Goal: Task Accomplishment & Management: Manage account settings

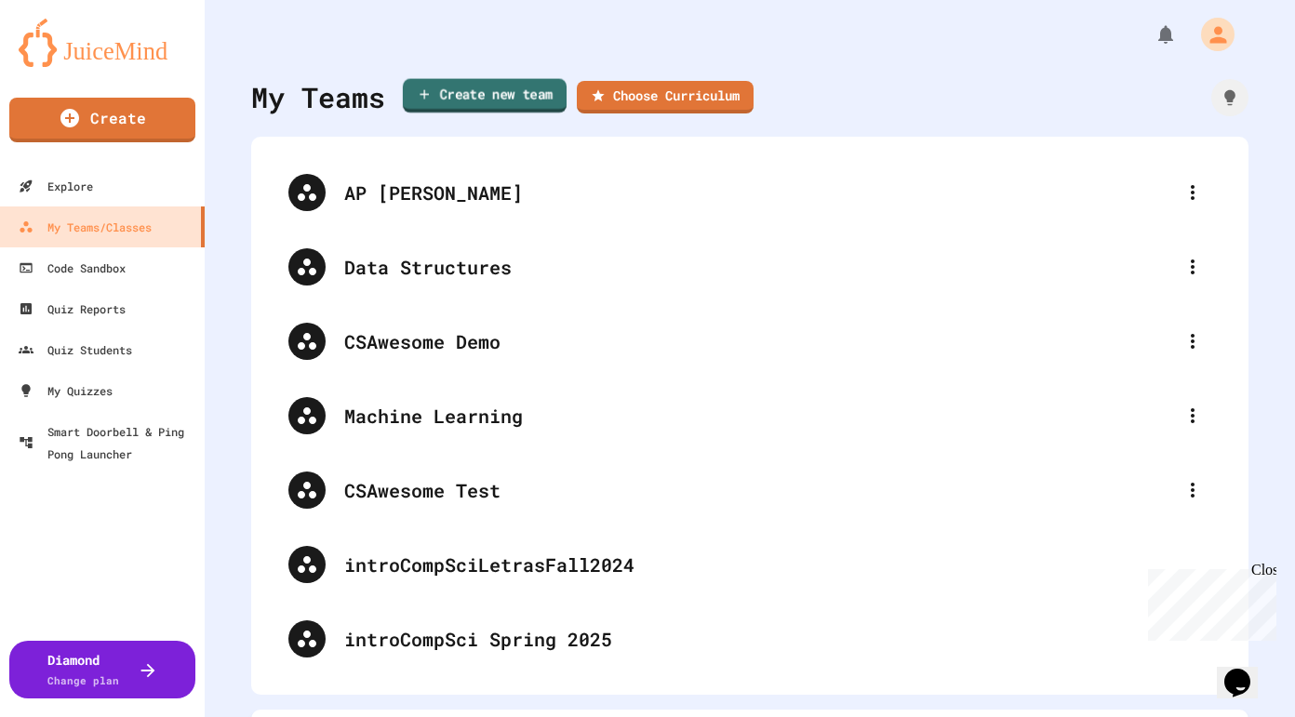
click at [495, 108] on link "Create new team" at bounding box center [485, 96] width 164 height 34
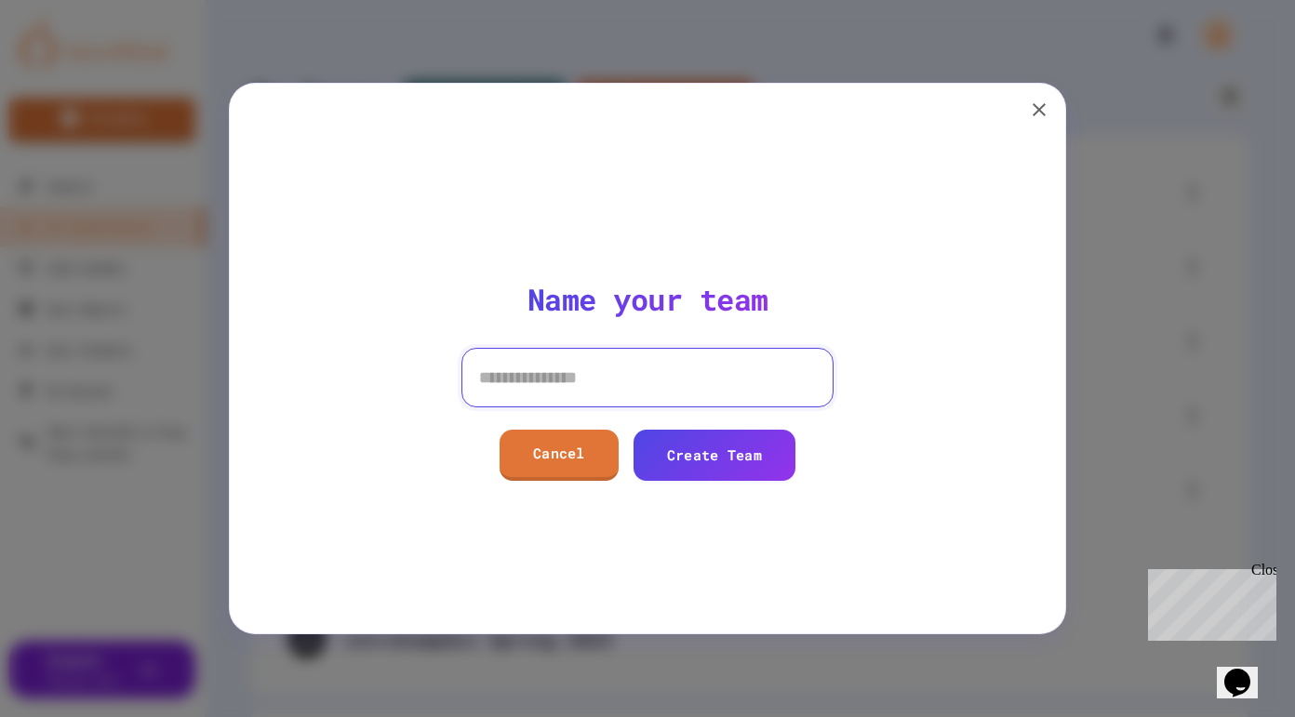
click at [583, 383] on input at bounding box center [647, 378] width 372 height 60
type input "**********"
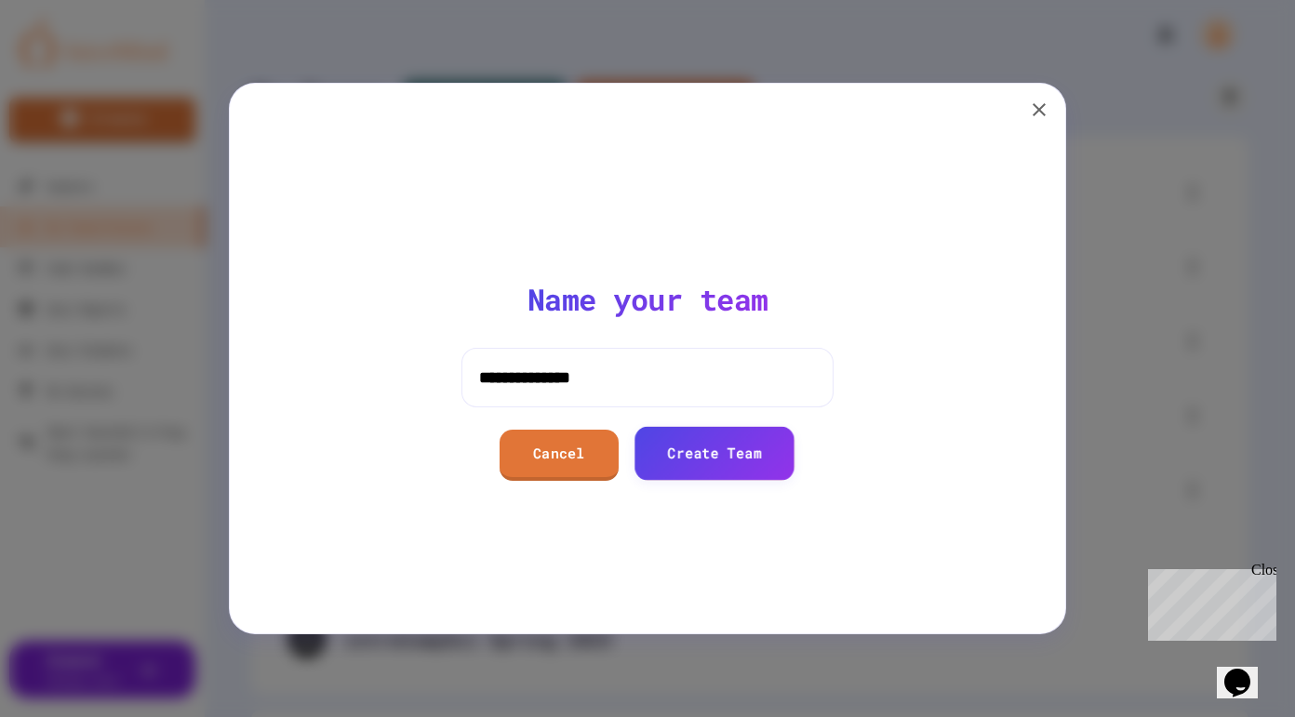
click at [699, 458] on link "Create Team" at bounding box center [715, 453] width 160 height 53
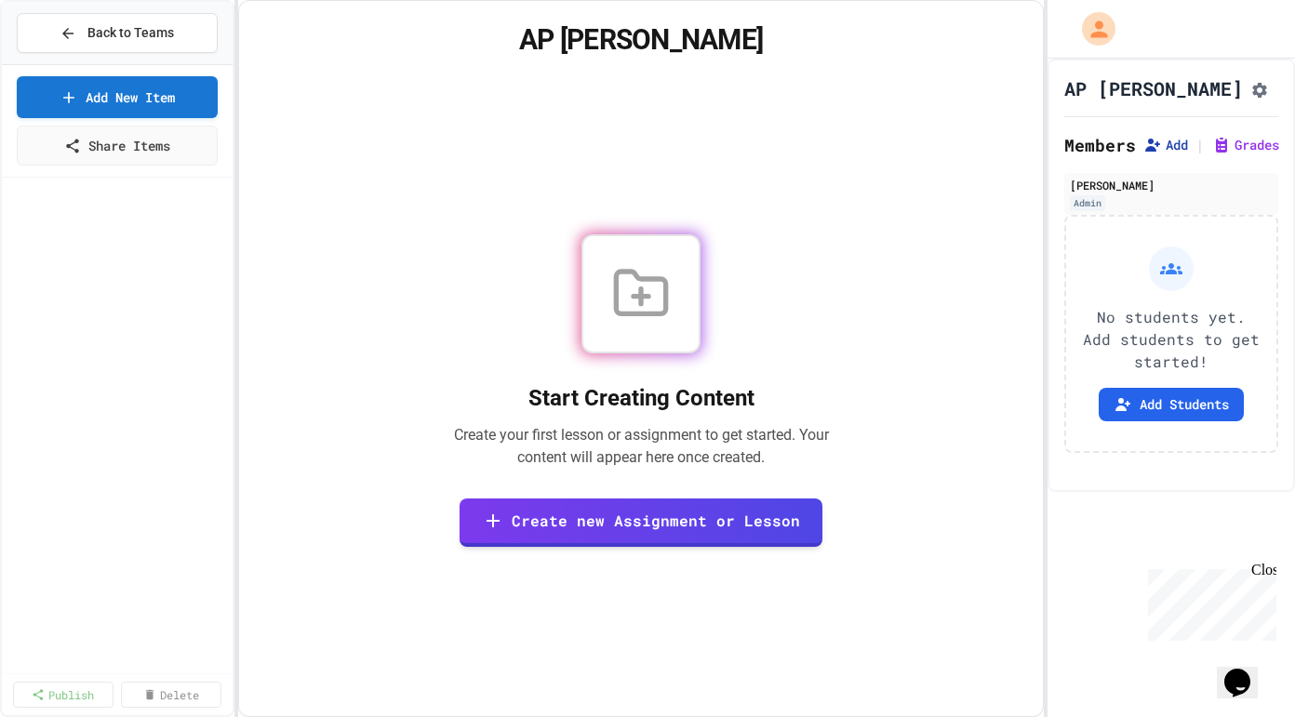
click at [1176, 154] on button "Add" at bounding box center [1165, 145] width 45 height 19
click at [122, 30] on span "Back to Teams" at bounding box center [130, 33] width 87 height 20
